Goal: Task Accomplishment & Management: Use online tool/utility

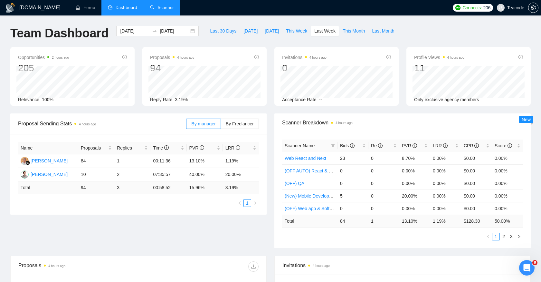
click at [163, 9] on link "Scanner" at bounding box center [162, 7] width 24 height 5
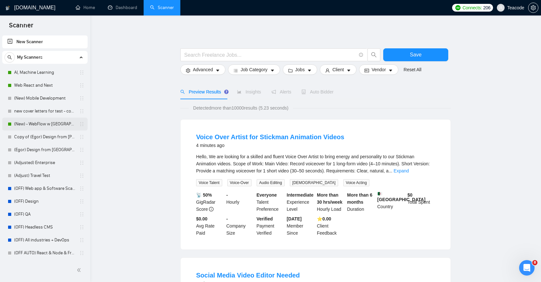
click at [36, 122] on link "(New) - WebFlow w [GEOGRAPHIC_DATA]" at bounding box center [44, 124] width 61 height 13
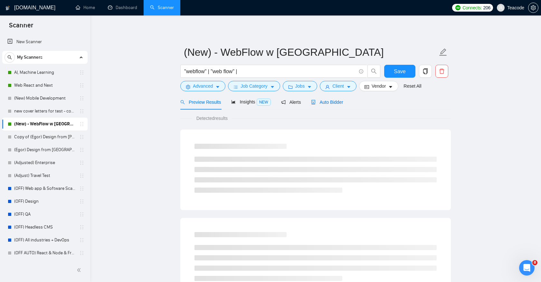
click at [323, 101] on span "Auto Bidder" at bounding box center [327, 102] width 32 height 5
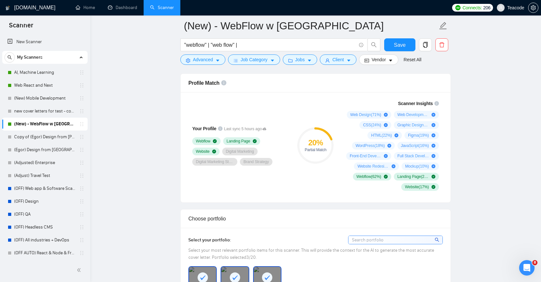
scroll to position [415, 0]
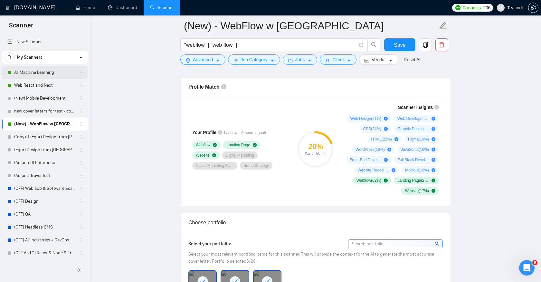
click at [40, 73] on link "AI, Machine Learning" at bounding box center [44, 72] width 61 height 13
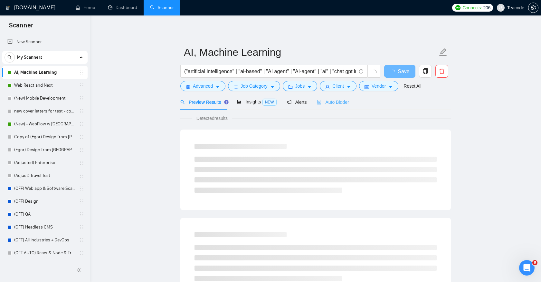
click at [339, 108] on div "Auto Bidder" at bounding box center [333, 101] width 32 height 15
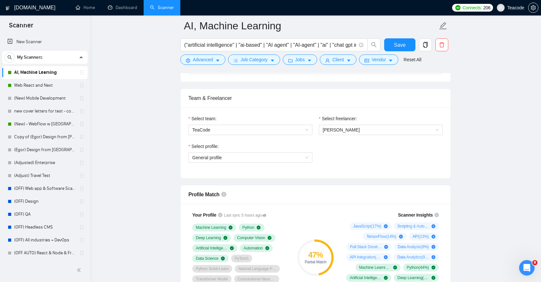
scroll to position [213, 0]
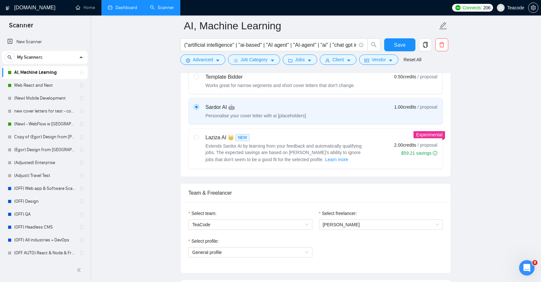
click at [126, 10] on link "Dashboard" at bounding box center [122, 7] width 29 height 5
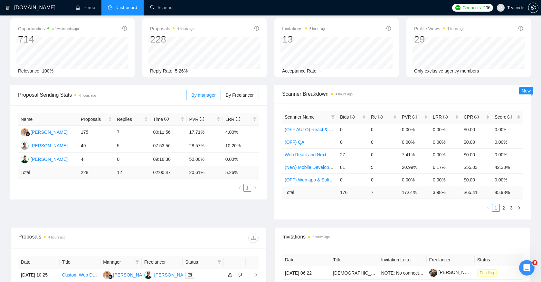
scroll to position [29, 0]
click at [385, 118] on span "Re" at bounding box center [381, 116] width 21 height 7
click at [406, 117] on span "PVR" at bounding box center [409, 116] width 15 height 5
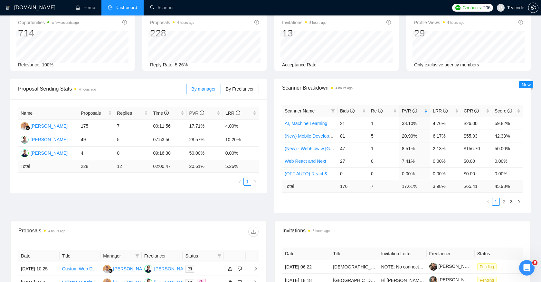
scroll to position [0, 0]
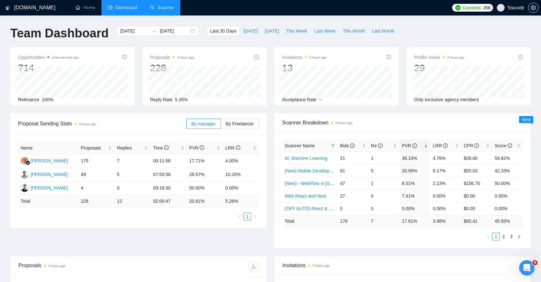
click at [163, 7] on link "Scanner" at bounding box center [162, 7] width 24 height 5
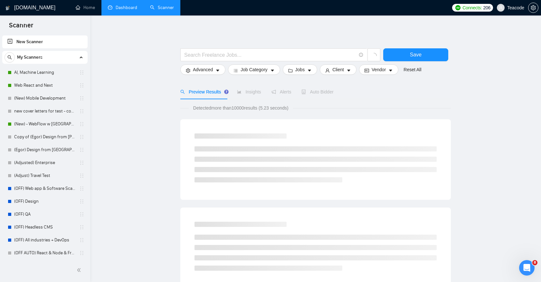
click at [112, 10] on link "Dashboard" at bounding box center [122, 7] width 29 height 5
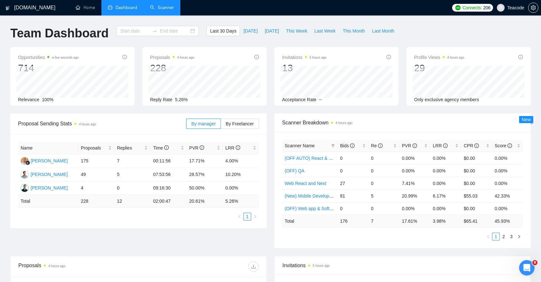
type input "[DATE]"
click at [270, 187] on div "Proposal Sending Stats 4 hours ago By manager By Freelancer Name Proposals Repl…" at bounding box center [138, 170] width 264 height 115
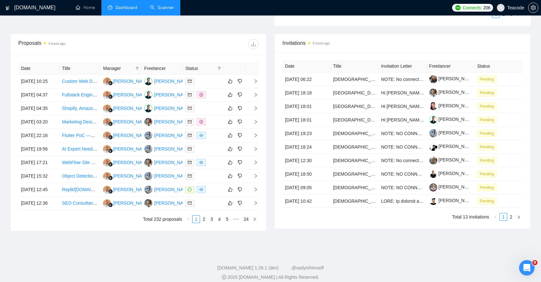
scroll to position [223, 0]
drag, startPoint x: 16, startPoint y: 44, endPoint x: 84, endPoint y: 44, distance: 68.0
click at [84, 44] on div "Proposals 4 hours ago" at bounding box center [139, 43] width 256 height 21
click at [99, 41] on div "Proposals 4 hours ago" at bounding box center [78, 43] width 120 height 10
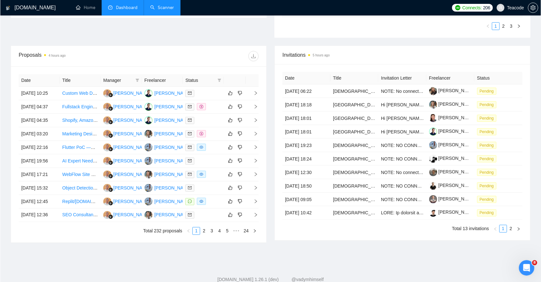
scroll to position [210, 0]
